Goal: Information Seeking & Learning: Find specific fact

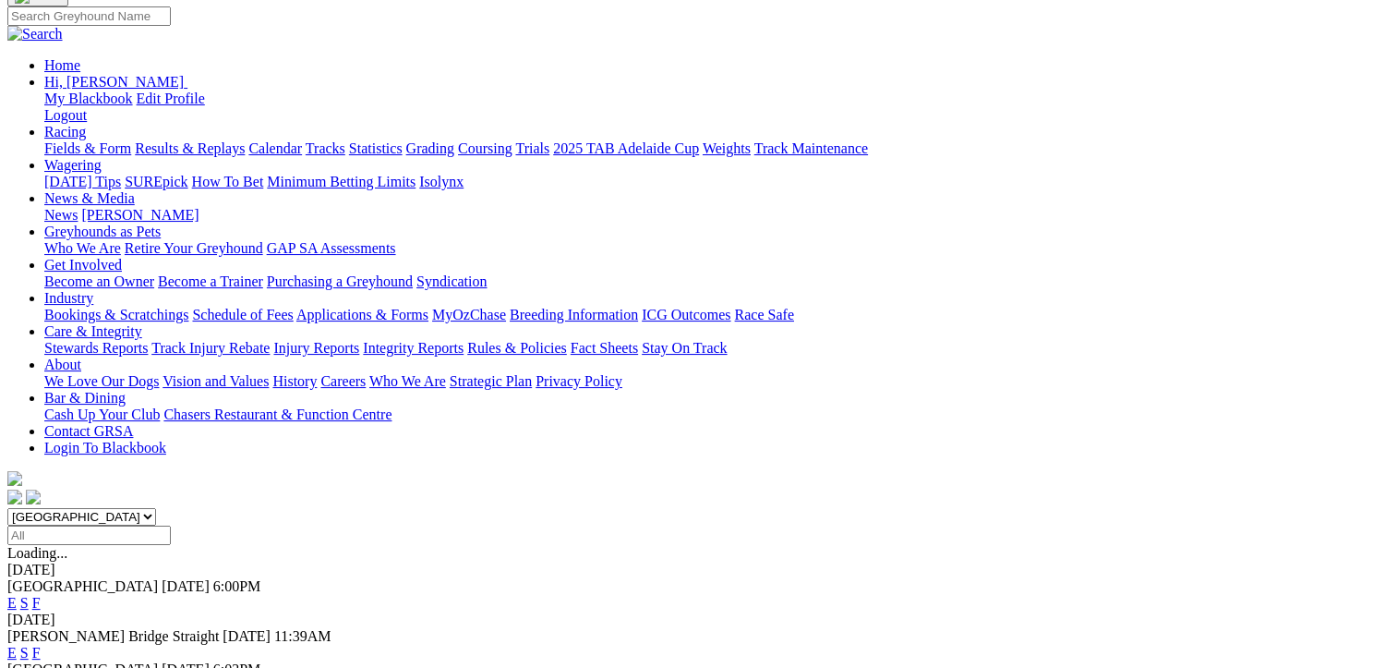
scroll to position [185, 0]
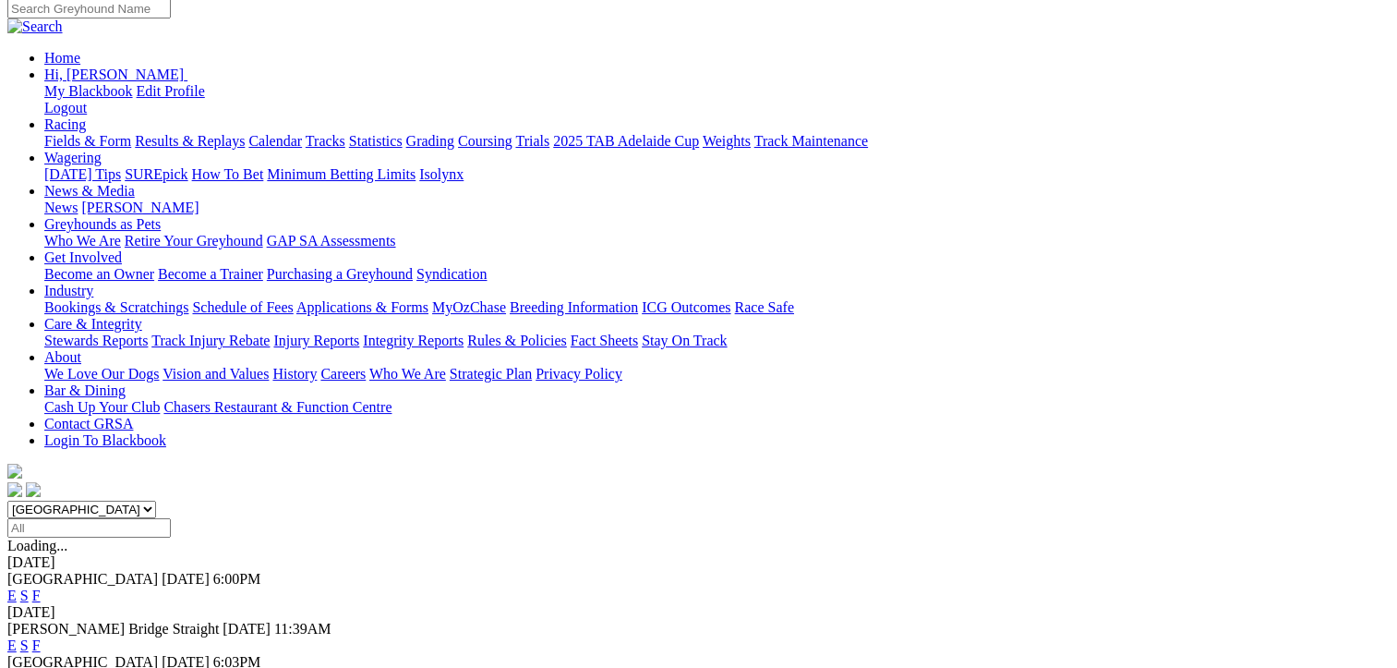
click at [41, 637] on link "F" at bounding box center [36, 645] width 8 height 16
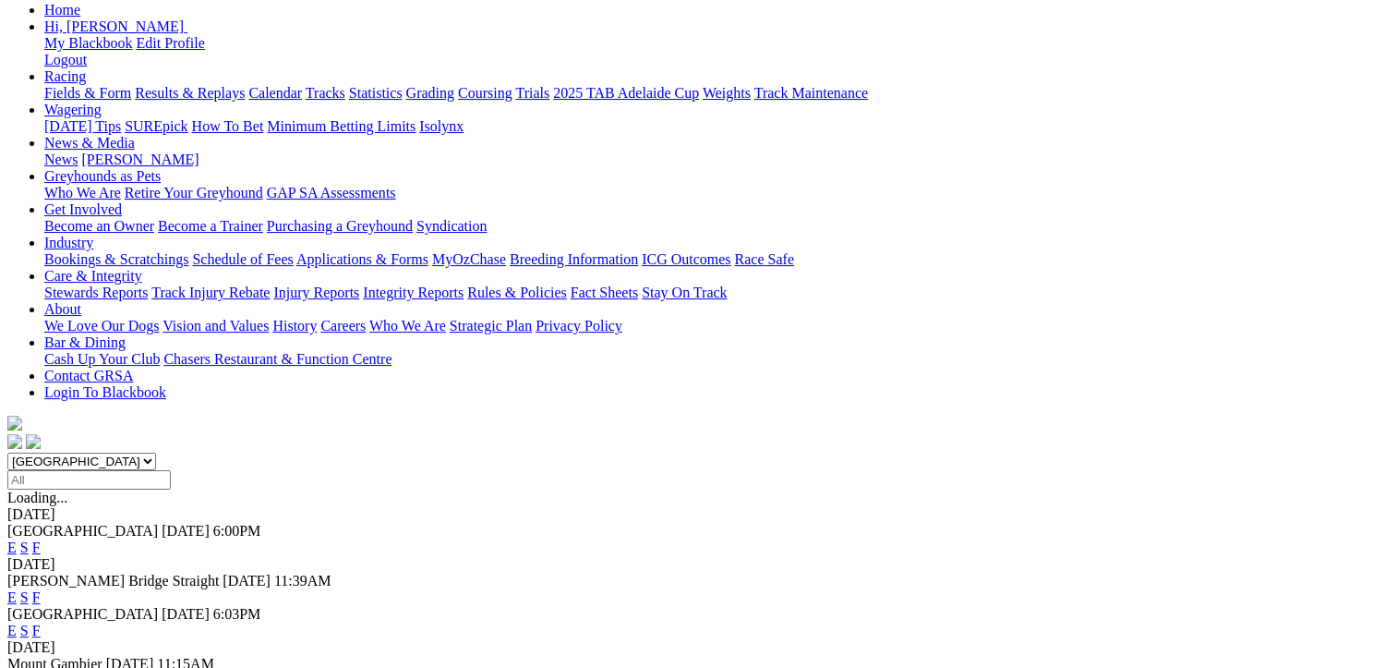
scroll to position [369, 0]
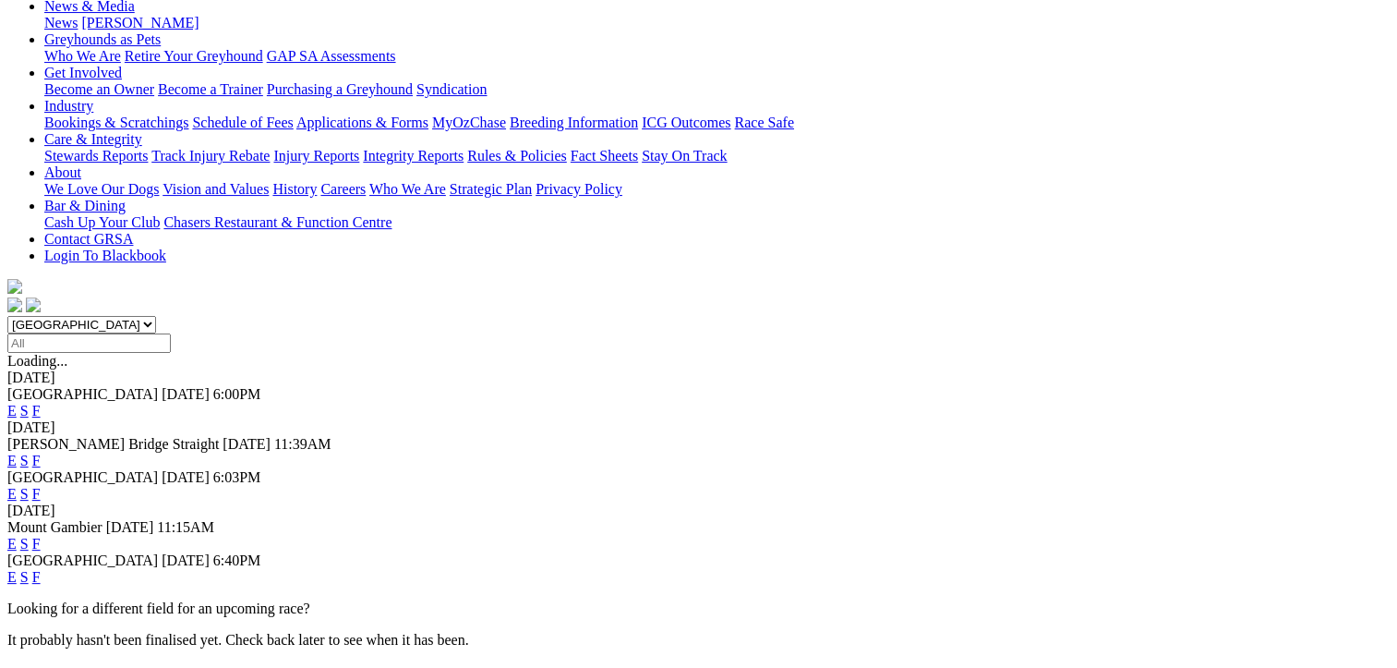
click at [41, 569] on link "F" at bounding box center [36, 577] width 8 height 16
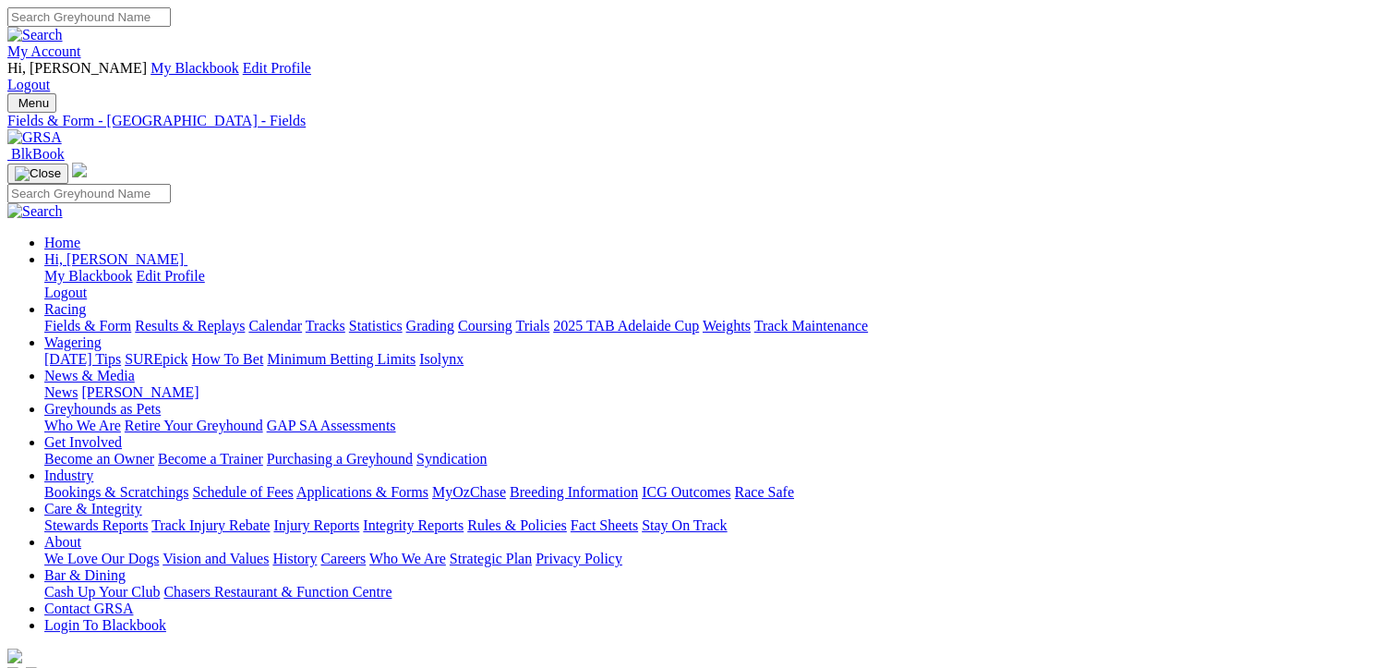
click at [403, 318] on link "Statistics" at bounding box center [376, 326] width 54 height 16
type input "black silencer"
